Goal: Check status: Check status

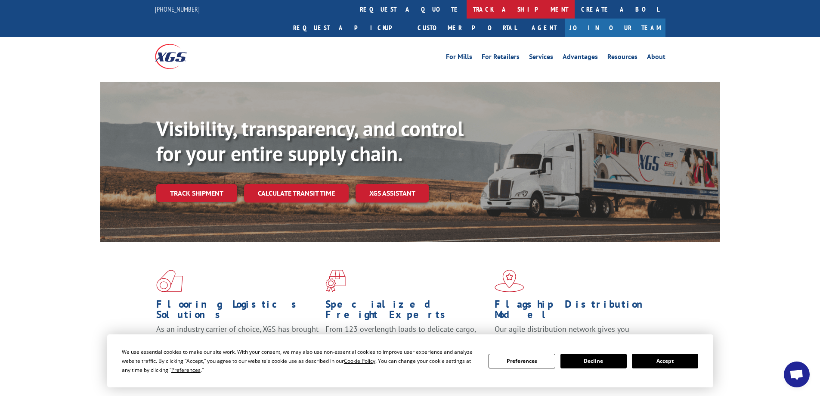
click at [467, 11] on link "track a shipment" at bounding box center [521, 9] width 108 height 19
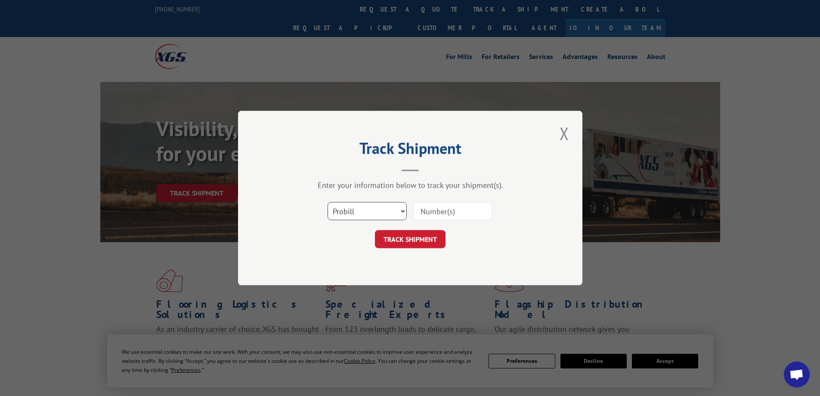
click at [365, 215] on select "Select category... Probill BOL PO" at bounding box center [367, 211] width 79 height 18
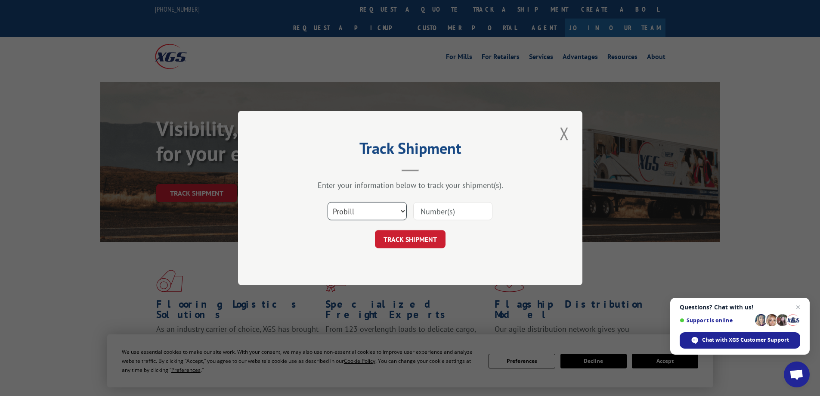
select select "bol"
click at [328, 202] on select "Select category... Probill BOL PO" at bounding box center [367, 211] width 79 height 18
click at [429, 211] on input at bounding box center [452, 211] width 79 height 18
paste input "420375"
type input "420375"
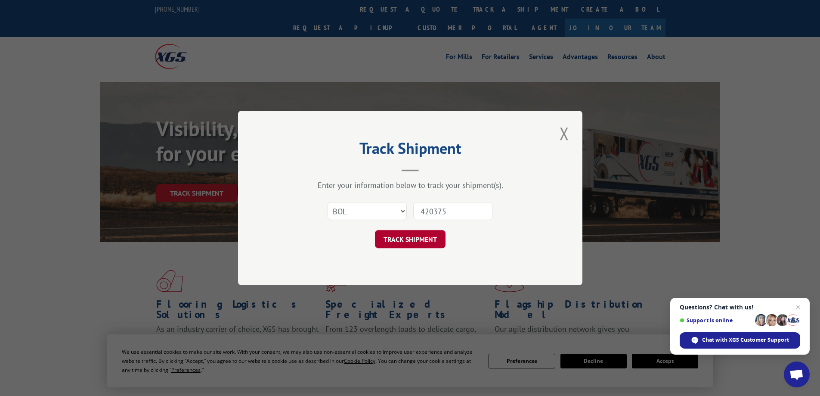
click at [412, 246] on button "TRACK SHIPMENT" at bounding box center [410, 239] width 71 height 18
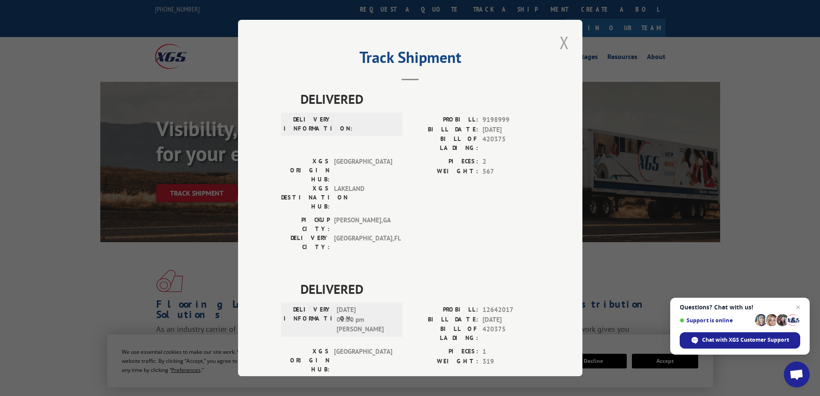
click at [561, 41] on button "Close modal" at bounding box center [564, 43] width 15 height 24
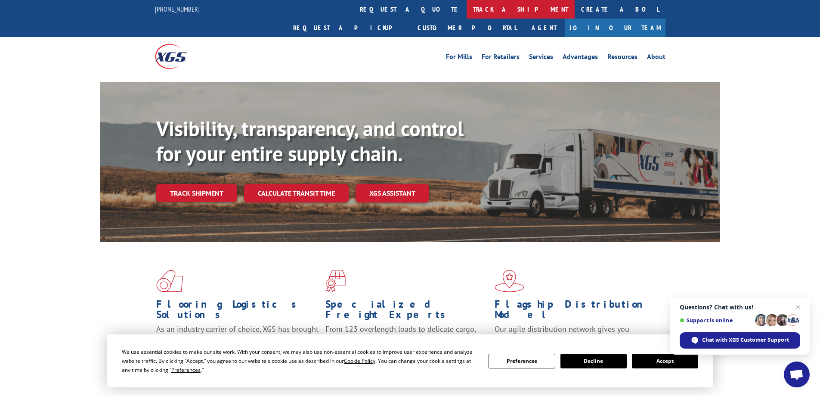
click at [467, 6] on link "track a shipment" at bounding box center [521, 9] width 108 height 19
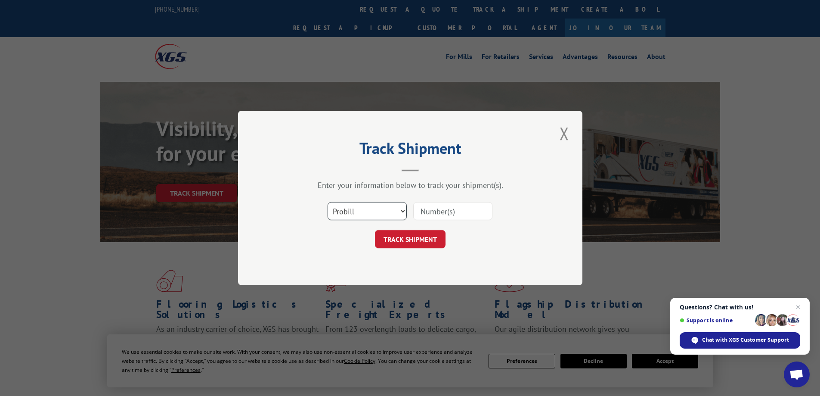
click at [360, 219] on select "Select category... Probill BOL PO" at bounding box center [367, 211] width 79 height 18
select select "bol"
click at [328, 202] on select "Select category... Probill BOL PO" at bounding box center [367, 211] width 79 height 18
click at [440, 210] on input at bounding box center [452, 211] width 79 height 18
paste input "5943245"
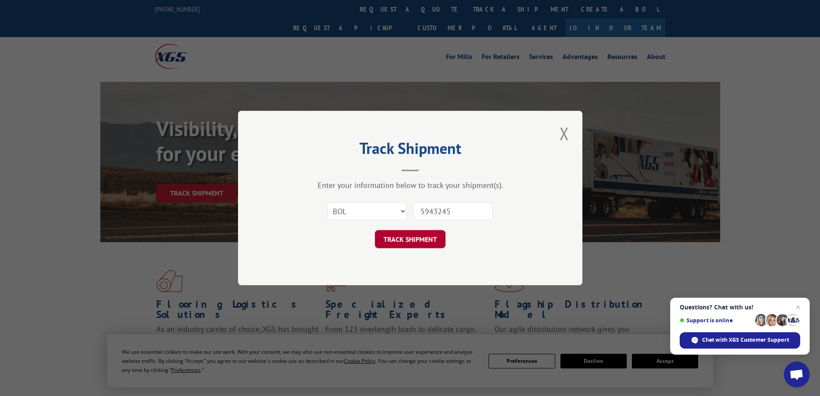
type input "5943245"
click at [429, 240] on button "TRACK SHIPMENT" at bounding box center [410, 239] width 71 height 18
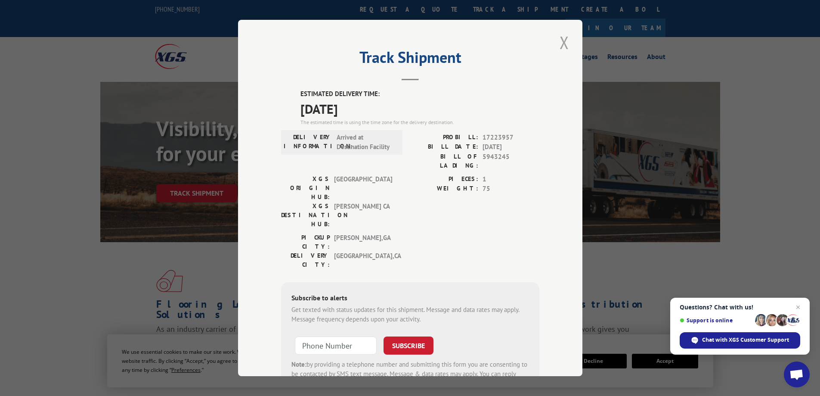
click at [562, 49] on button "Close modal" at bounding box center [564, 43] width 15 height 24
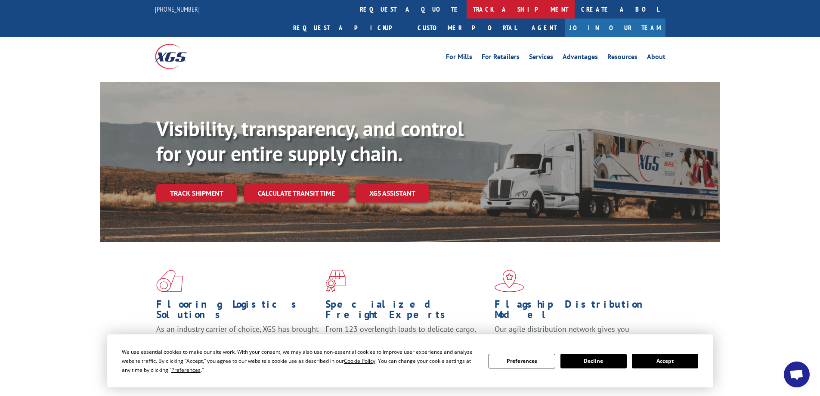
click at [467, 4] on link "track a shipment" at bounding box center [521, 9] width 108 height 19
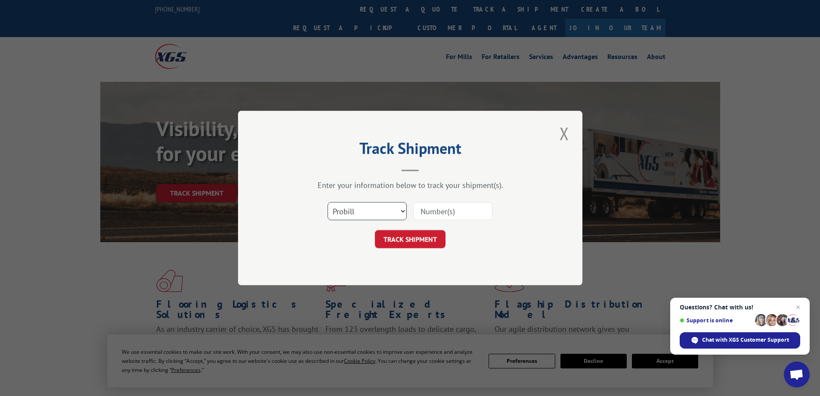
click at [374, 205] on select "Select category... Probill BOL PO" at bounding box center [367, 211] width 79 height 18
select select "bol"
click at [328, 202] on select "Select category... Probill BOL PO" at bounding box center [367, 211] width 79 height 18
click at [448, 212] on input at bounding box center [452, 211] width 79 height 18
paste input "4915514"
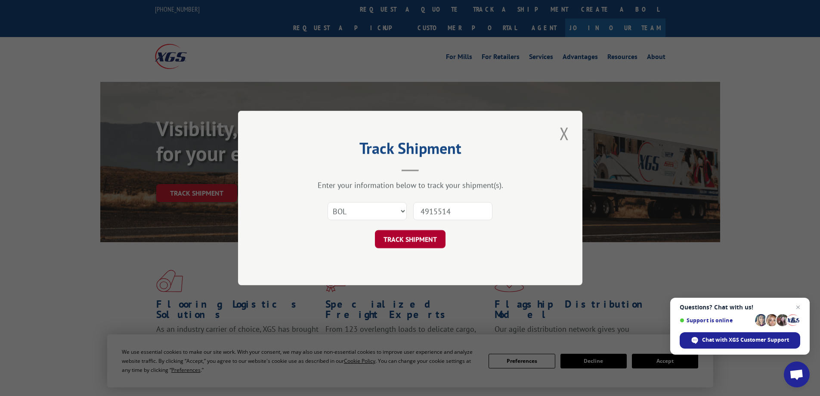
type input "4915514"
click at [426, 245] on button "TRACK SHIPMENT" at bounding box center [410, 239] width 71 height 18
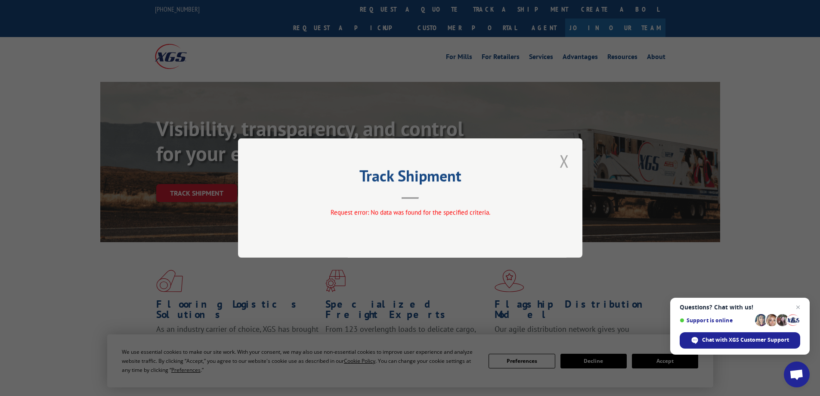
click at [563, 164] on button "Close modal" at bounding box center [564, 161] width 15 height 24
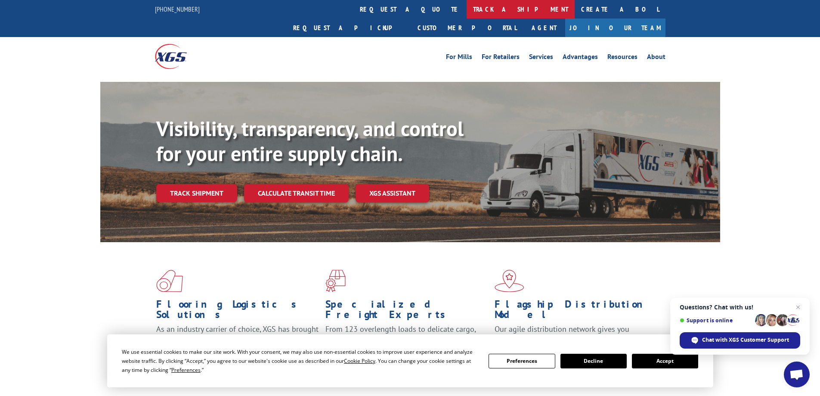
click at [467, 10] on link "track a shipment" at bounding box center [521, 9] width 108 height 19
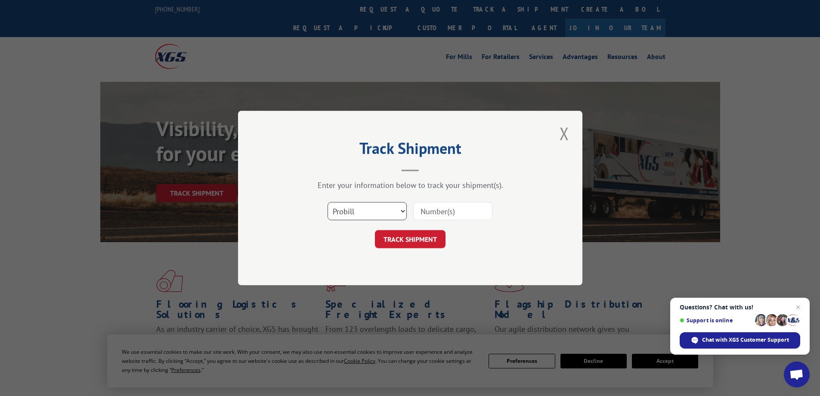
click at [366, 216] on select "Select category... Probill BOL PO" at bounding box center [367, 211] width 79 height 18
select select "bol"
click at [328, 202] on select "Select category... Probill BOL PO" at bounding box center [367, 211] width 79 height 18
click at [432, 214] on input at bounding box center [452, 211] width 79 height 18
paste input "4915514"
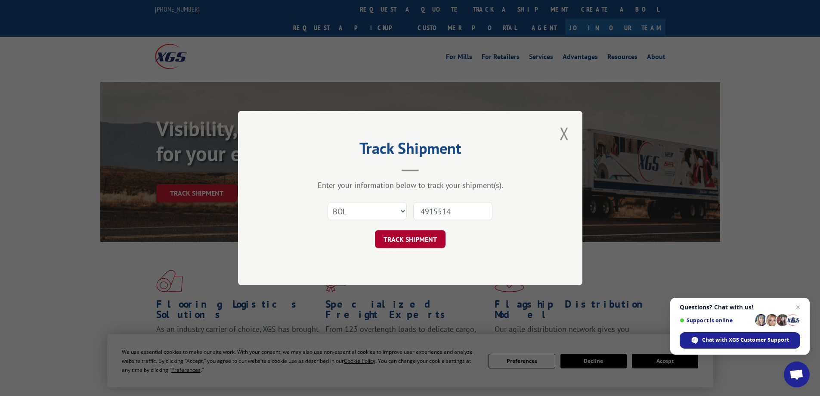
type input "4915514"
click at [438, 232] on button "TRACK SHIPMENT" at bounding box center [410, 239] width 71 height 18
